Goal: Task Accomplishment & Management: Use online tool/utility

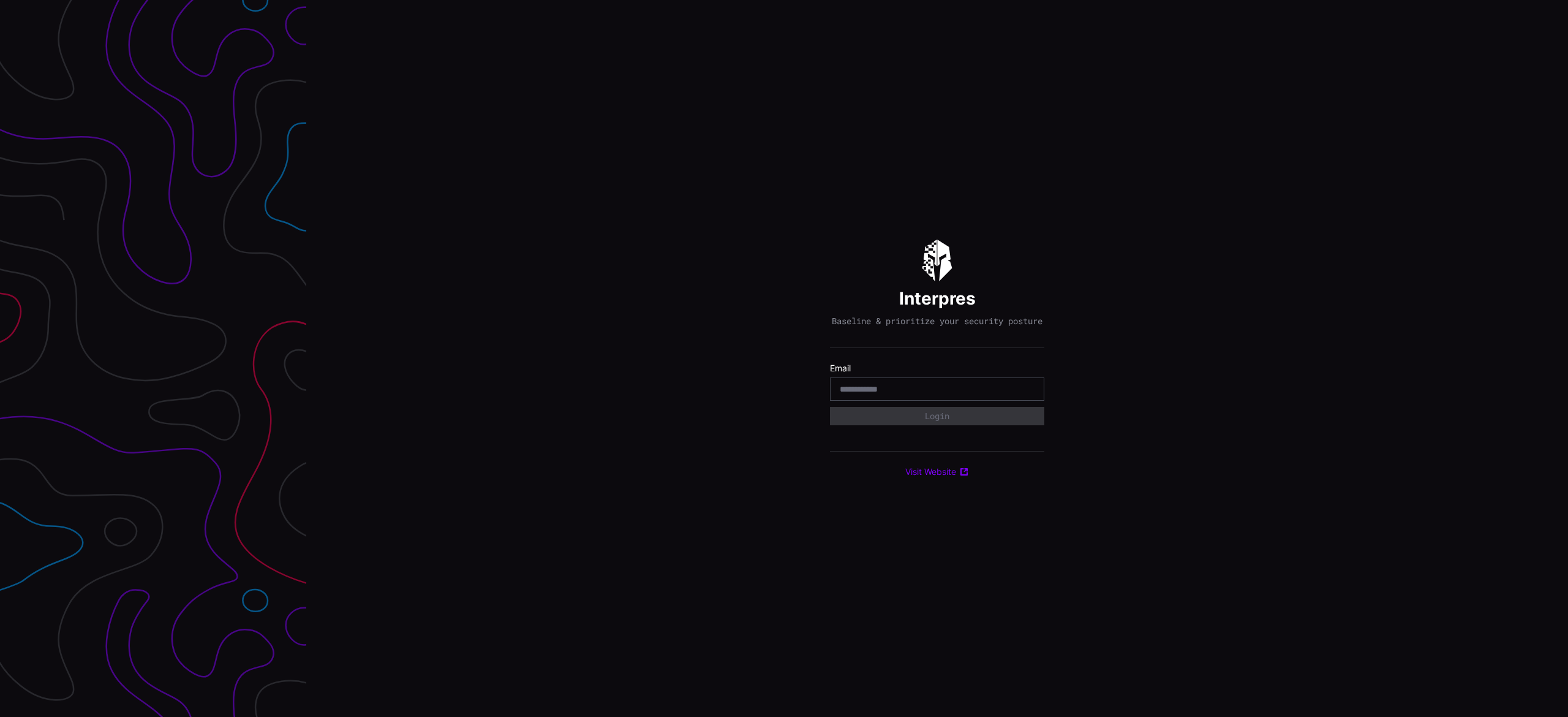
click at [874, 392] on input "email" at bounding box center [937, 389] width 195 height 11
type input "**********"
click at [926, 427] on div "Select Tenant" at bounding box center [931, 422] width 184 height 11
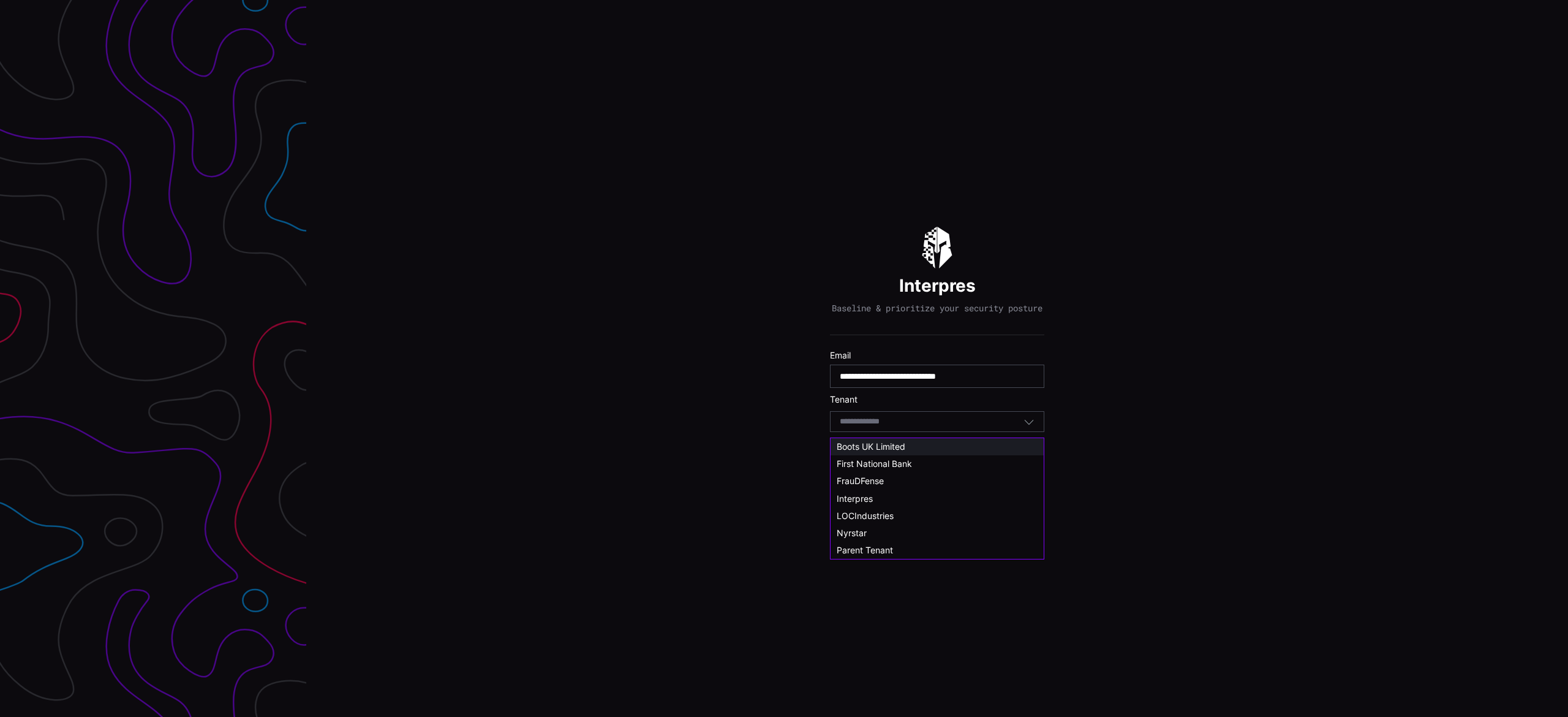
click at [902, 447] on span "Boots UK Limited" at bounding box center [871, 446] width 69 height 10
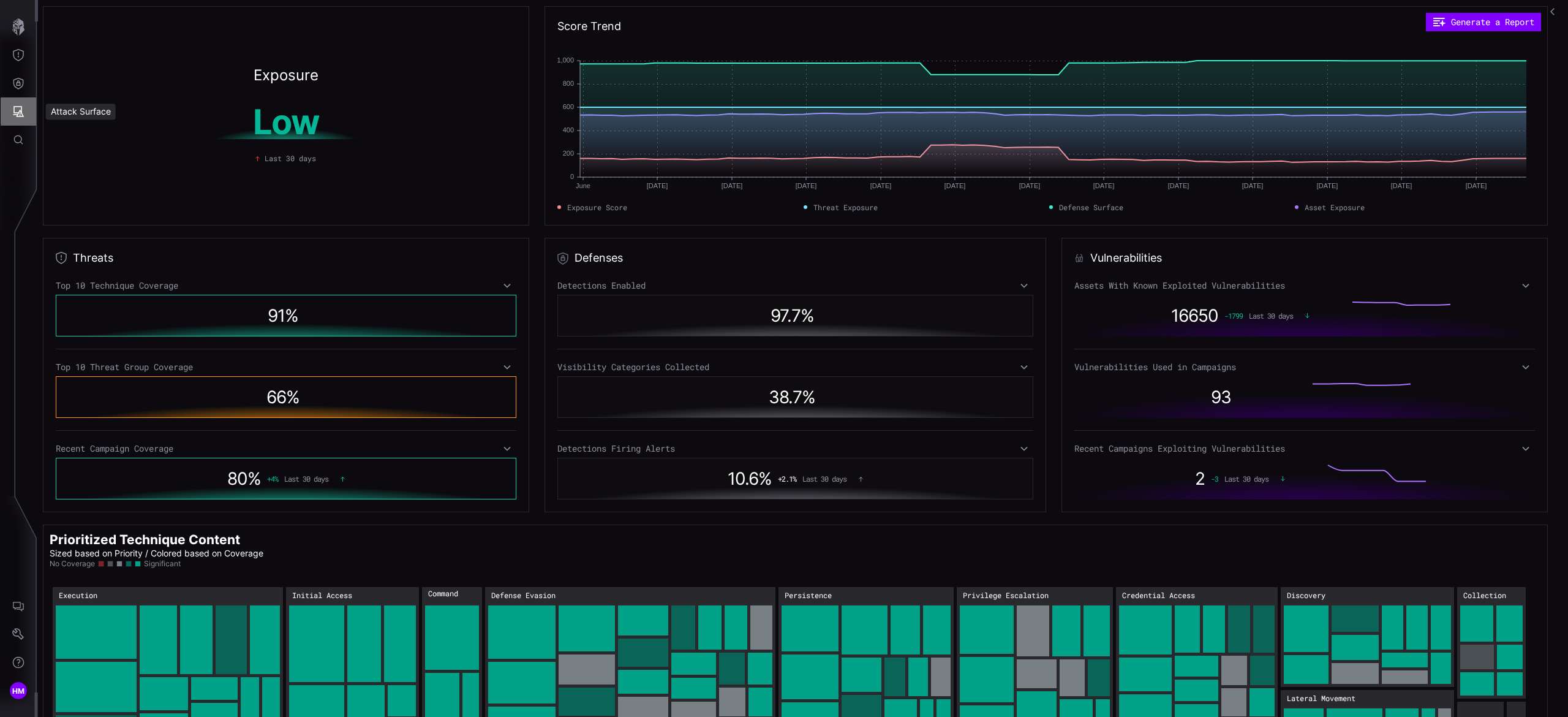
click at [18, 106] on icon "Attack Surface" at bounding box center [19, 111] width 11 height 11
click at [14, 81] on div at bounding box center [784, 358] width 1568 height 717
click at [14, 81] on icon "Defense Surface" at bounding box center [18, 83] width 10 height 12
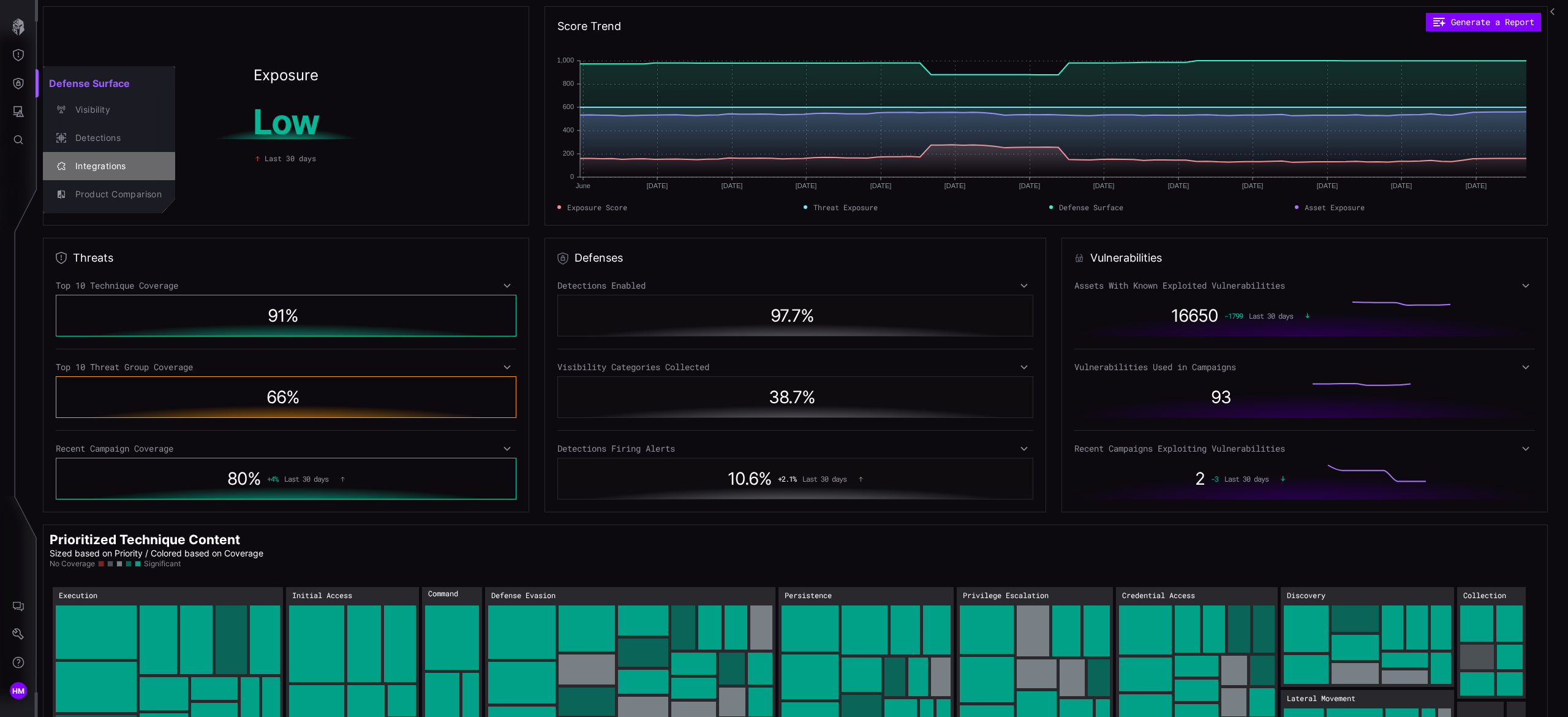
click at [91, 166] on div "Integrations" at bounding box center [116, 166] width 92 height 15
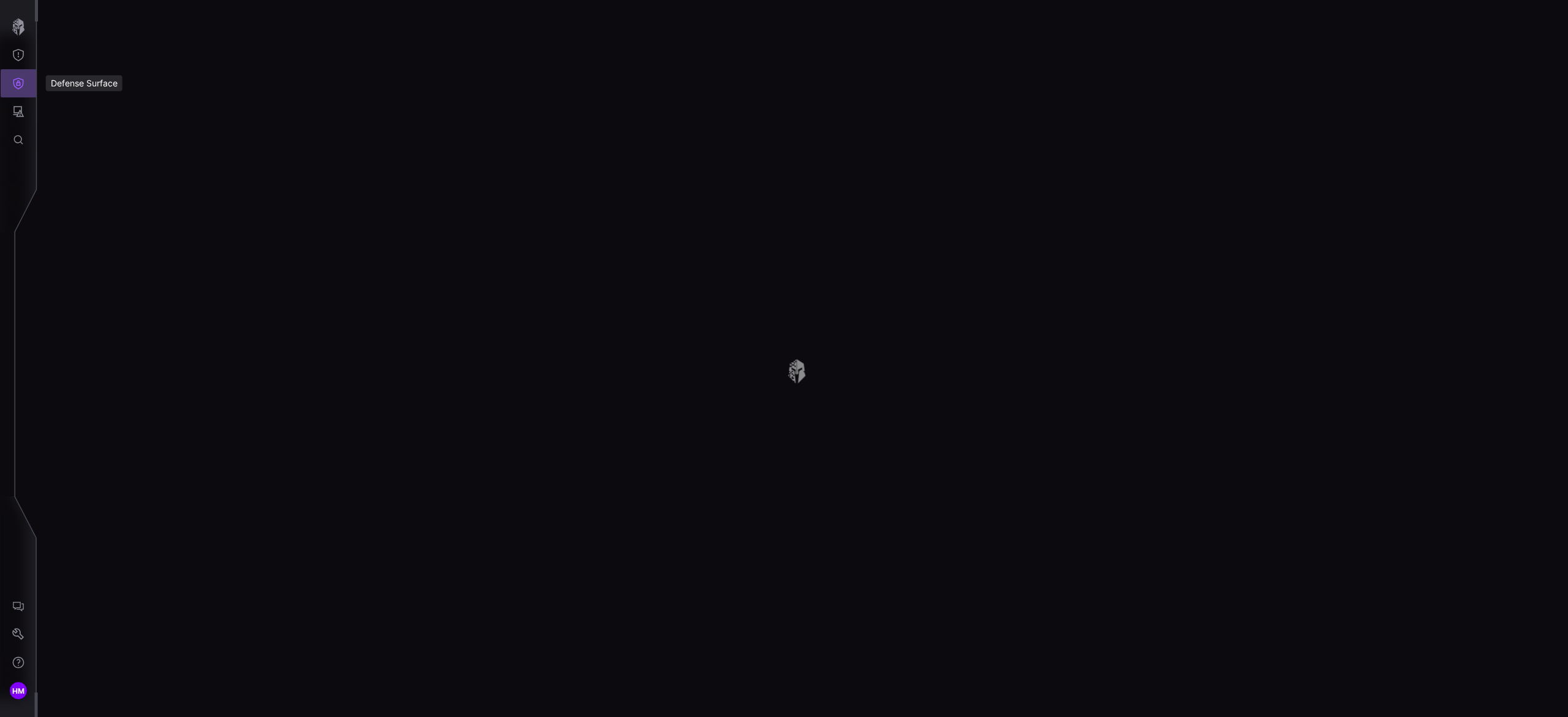
click at [15, 80] on icon "Defense Surface" at bounding box center [18, 83] width 12 height 12
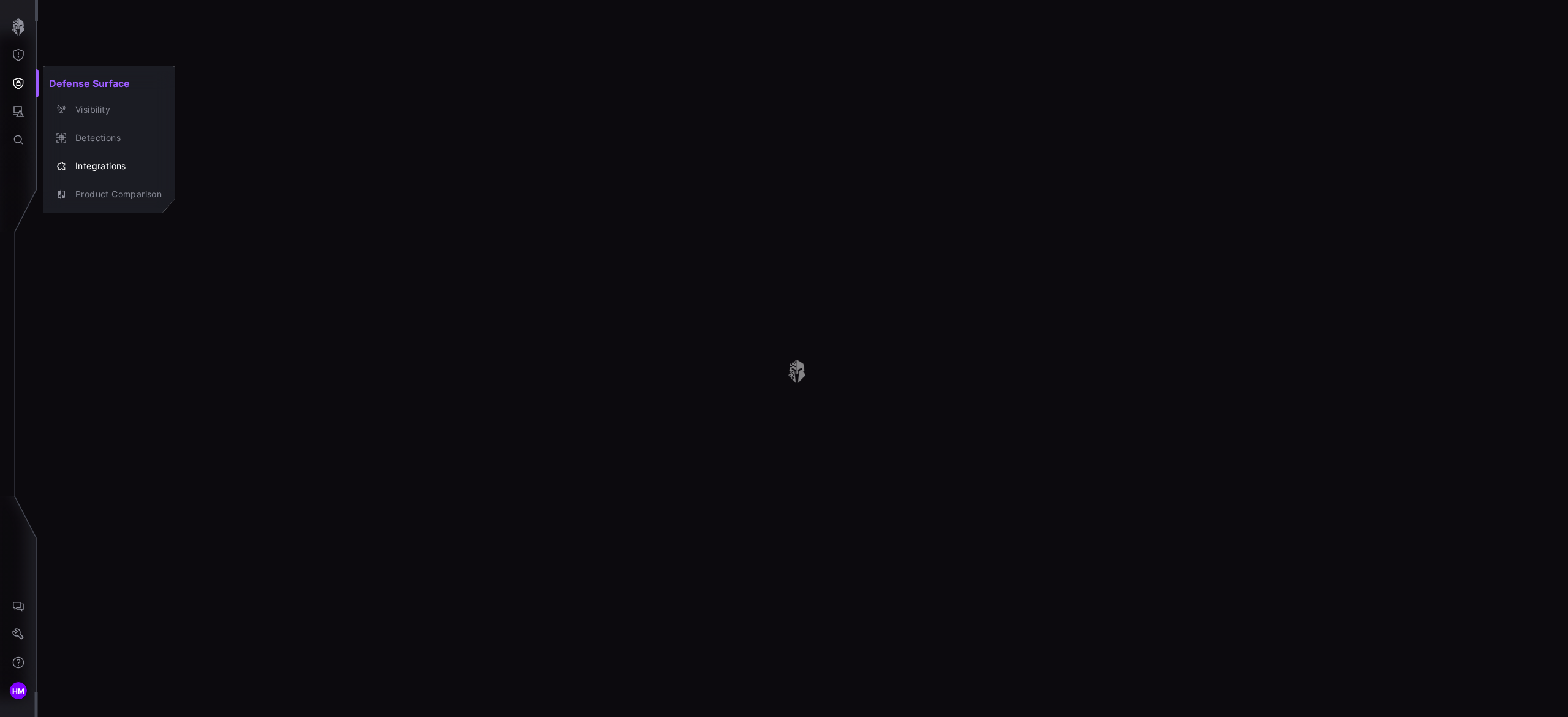
click at [408, 207] on div at bounding box center [784, 358] width 1568 height 717
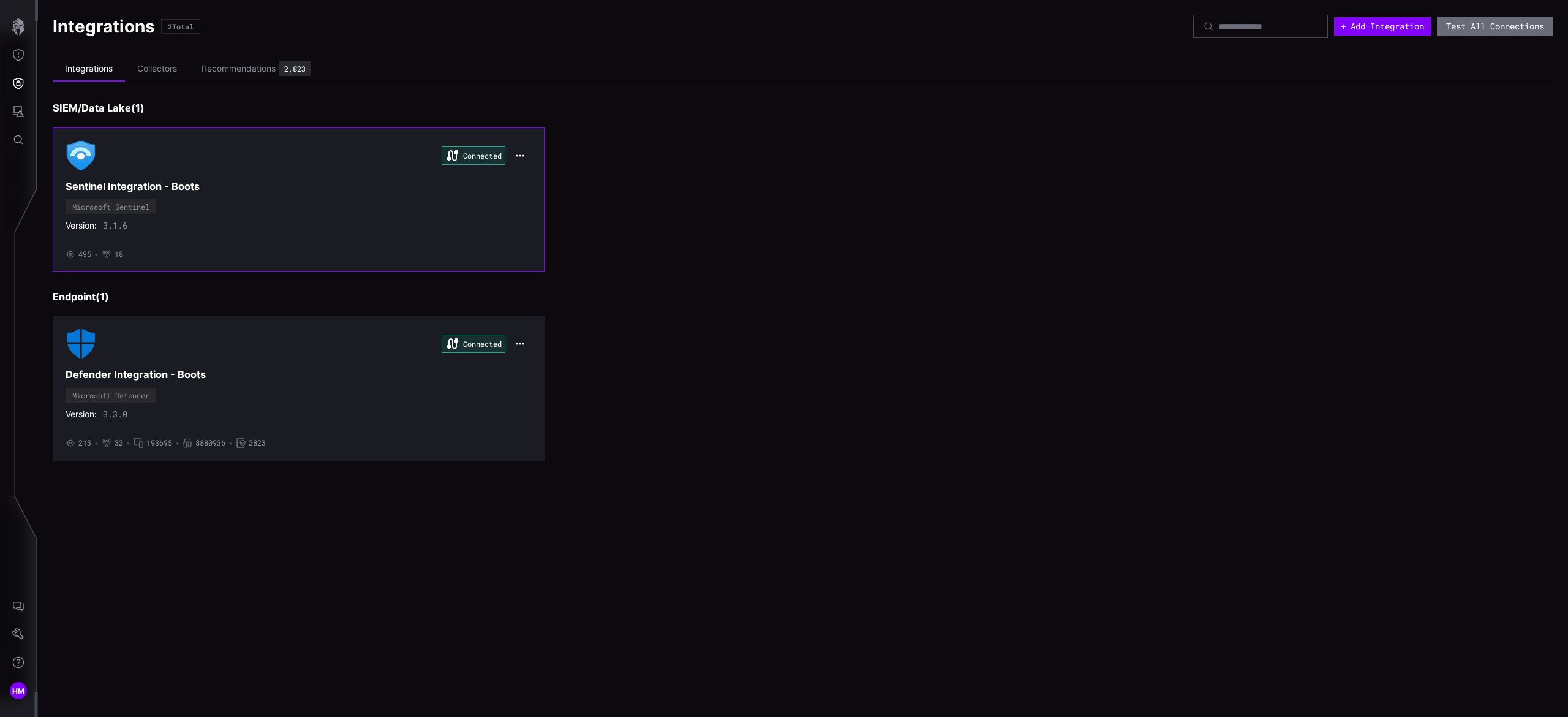
click at [167, 194] on div "Connected Sentinel Integration - Boots Microsoft Sentinel Version: 3.1.6 • 495 …" at bounding box center [299, 199] width 466 height 119
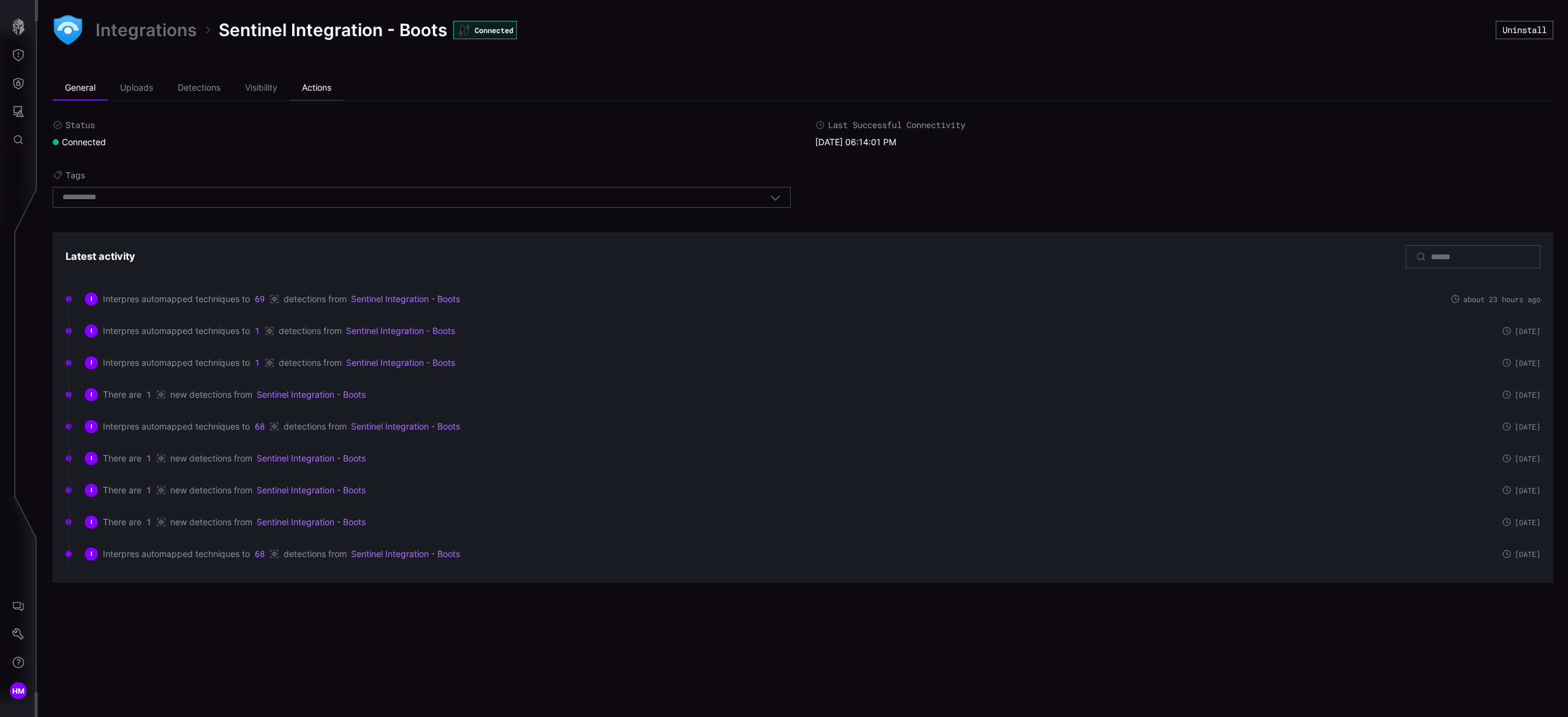
click at [322, 89] on li "Actions" at bounding box center [317, 88] width 54 height 25
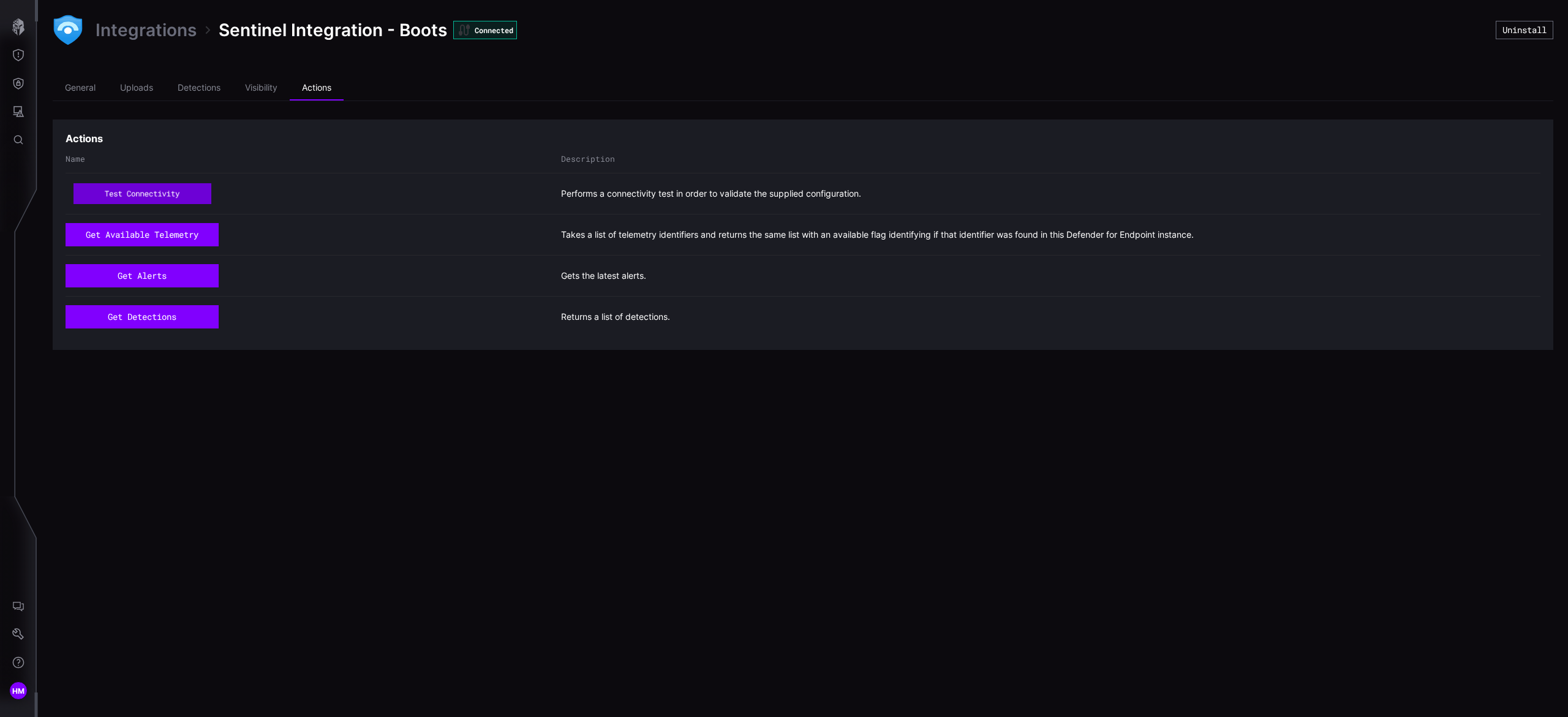
click at [150, 189] on button "test connectivity" at bounding box center [142, 194] width 138 height 21
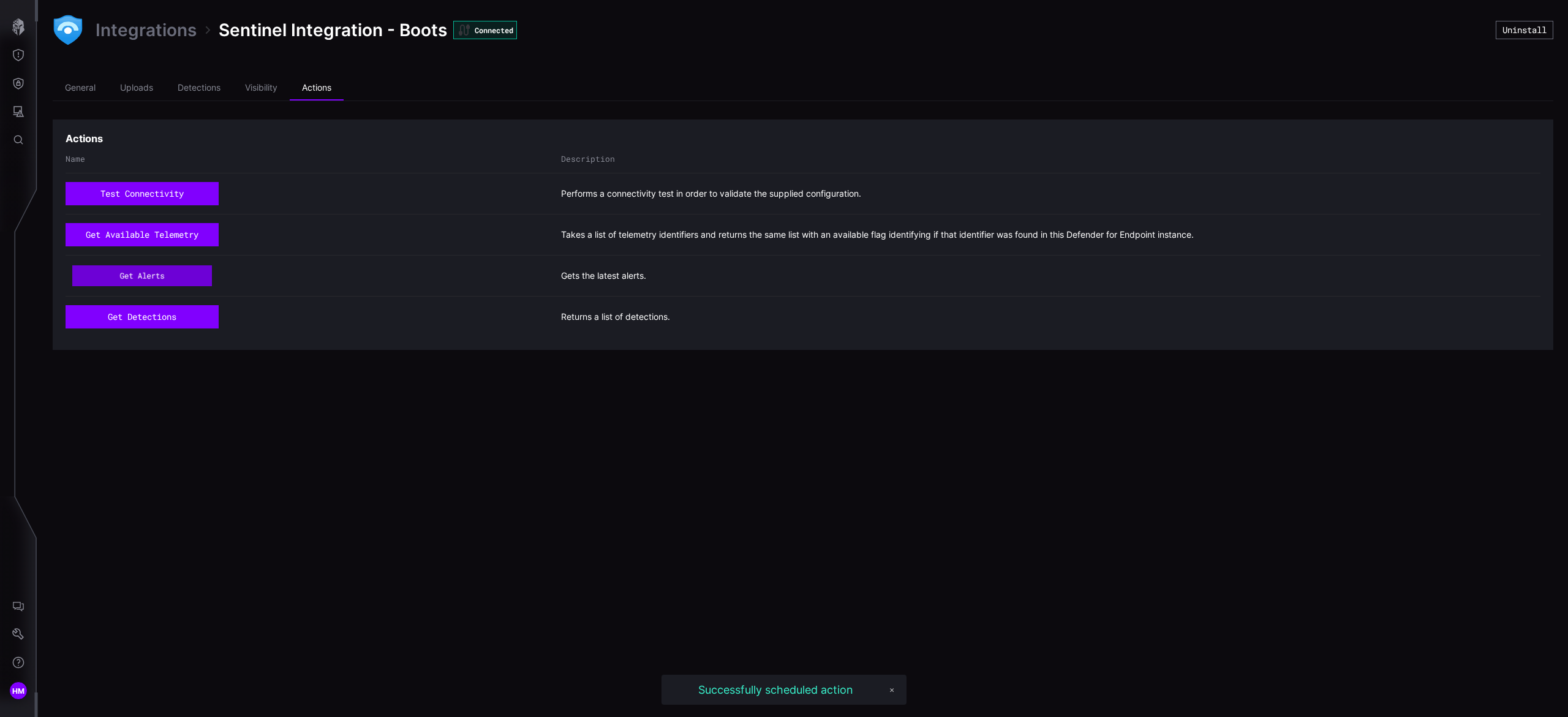
click at [149, 266] on button "get alerts" at bounding box center [142, 276] width 140 height 22
click at [151, 318] on button "get detections" at bounding box center [142, 317] width 138 height 21
click at [9, 34] on button "button" at bounding box center [18, 27] width 36 height 28
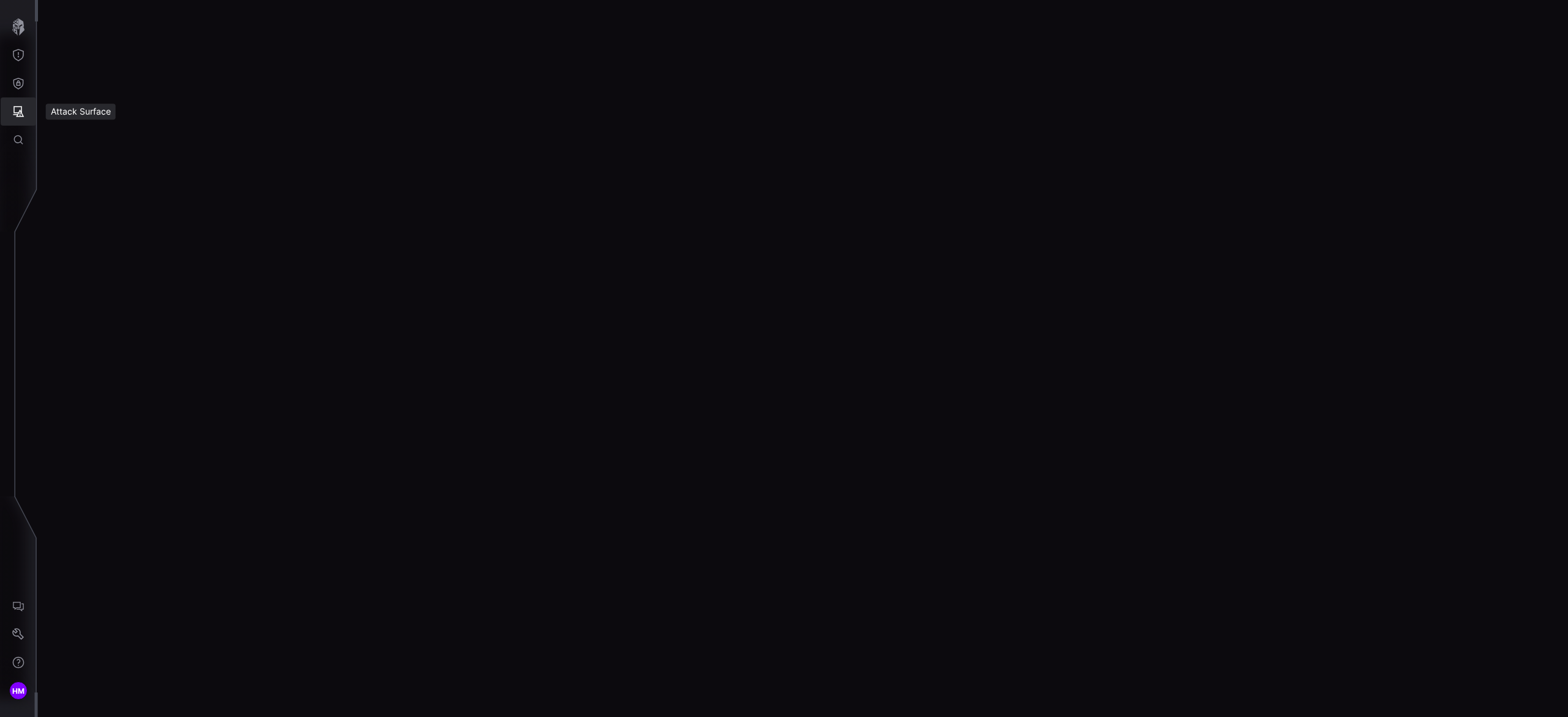
click at [12, 114] on icon "Attack Surface" at bounding box center [18, 111] width 12 height 12
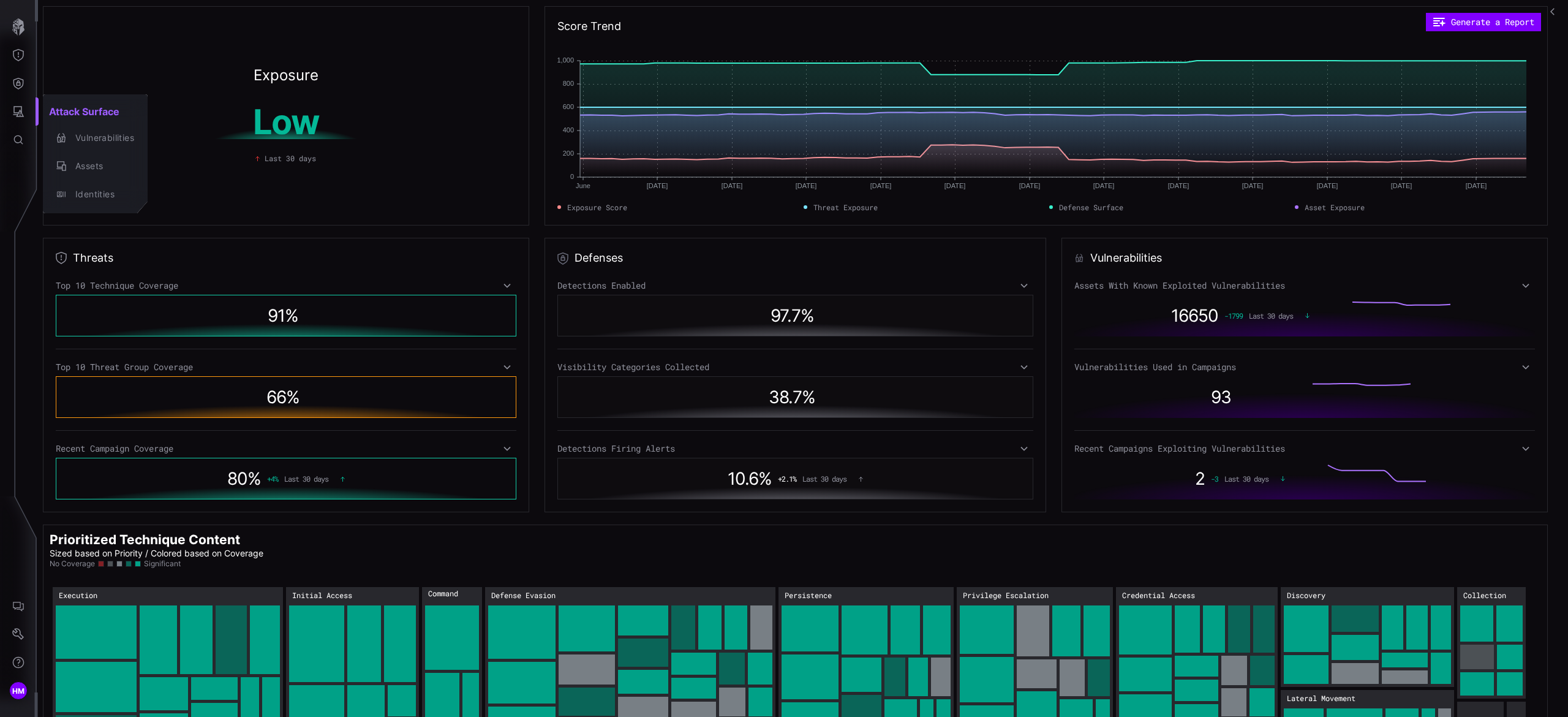
click at [15, 87] on div at bounding box center [784, 358] width 1568 height 717
click at [15, 87] on icon "Defense Surface" at bounding box center [18, 83] width 12 height 12
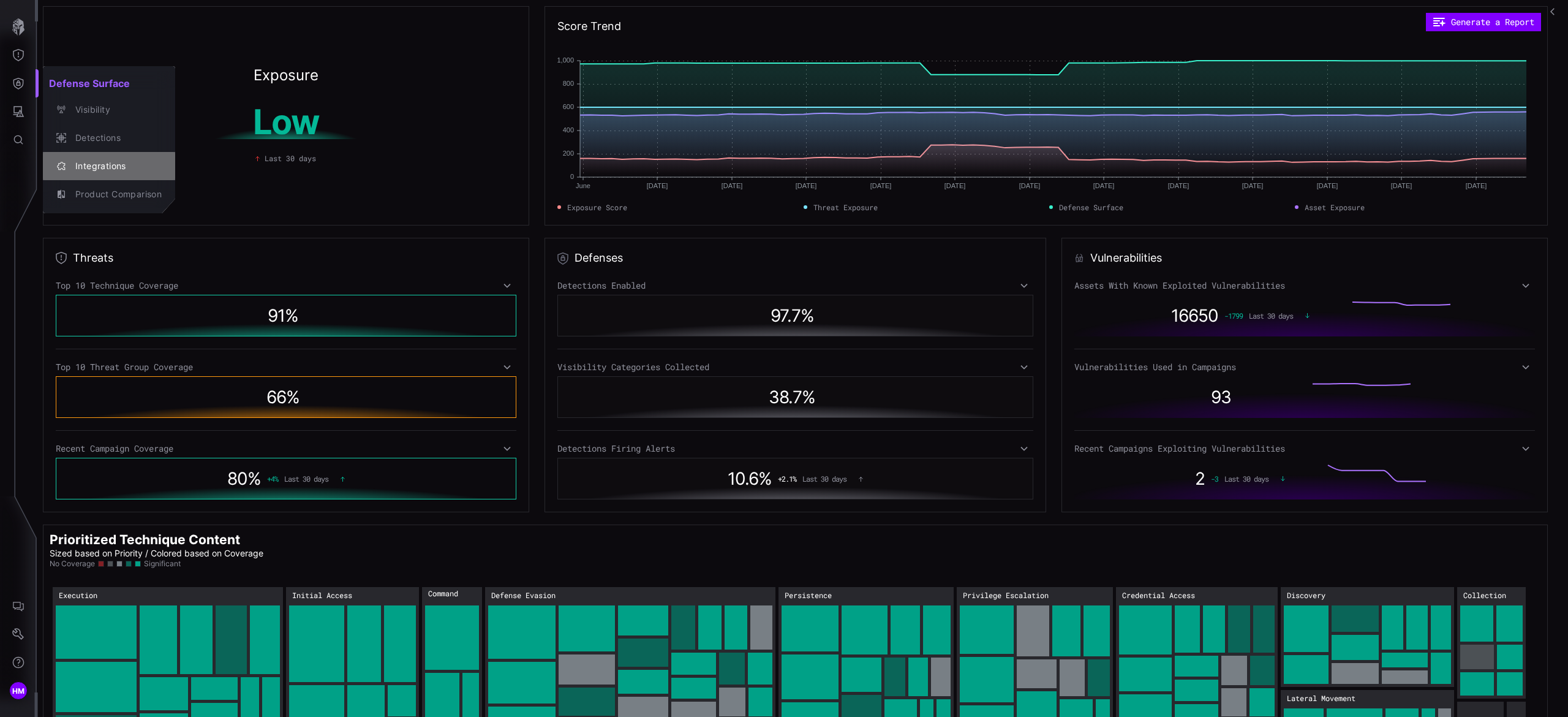
click at [106, 161] on div "Integrations" at bounding box center [116, 166] width 92 height 15
